Goal: Task Accomplishment & Management: Manage account settings

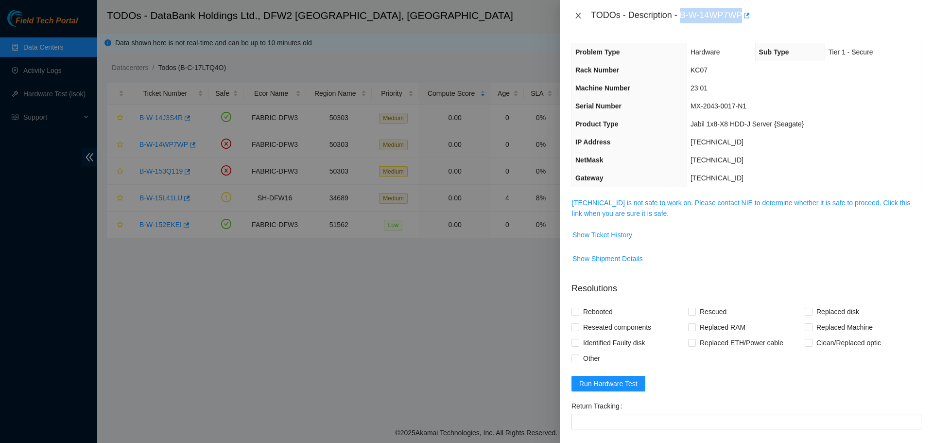
click at [576, 17] on icon "close" at bounding box center [578, 16] width 8 height 8
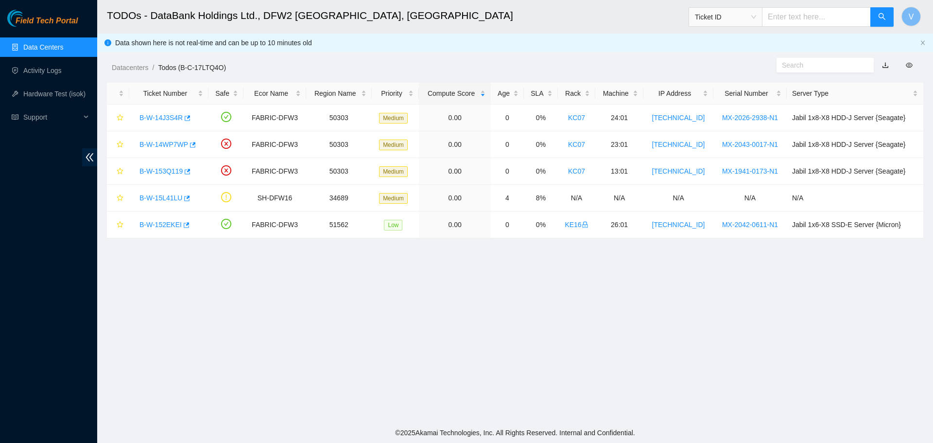
click at [229, 346] on main "TODOs - DataBank Holdings Ltd., DFW2 [GEOGRAPHIC_DATA], [GEOGRAPHIC_DATA] Ticke…" at bounding box center [515, 211] width 836 height 422
click at [47, 47] on link "Data Centers" at bounding box center [43, 47] width 40 height 8
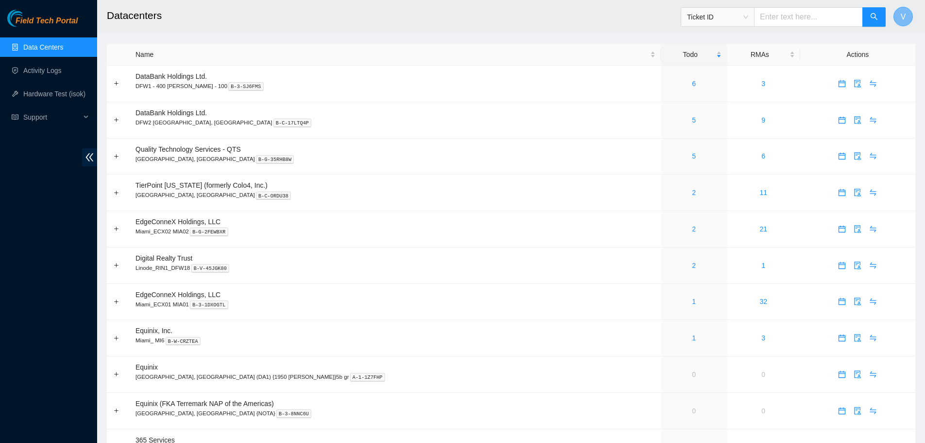
click at [910, 13] on button "V" at bounding box center [903, 16] width 19 height 19
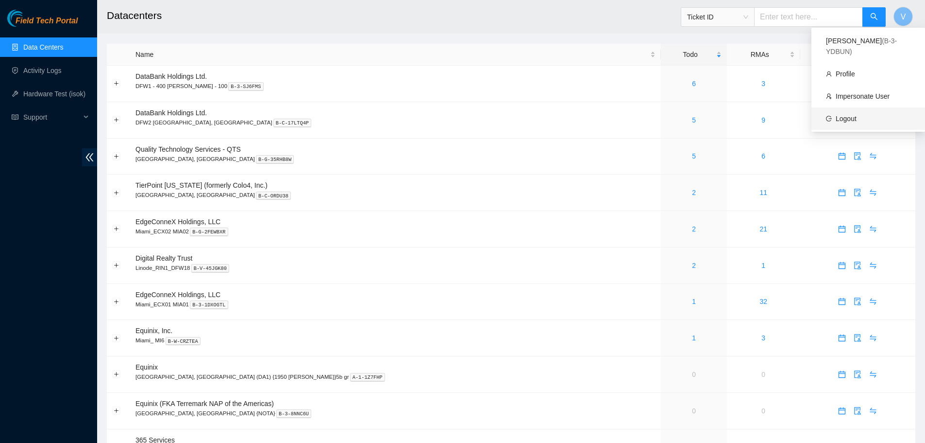
click at [850, 115] on link "Logout" at bounding box center [846, 119] width 21 height 8
